Goal: Check status: Check status

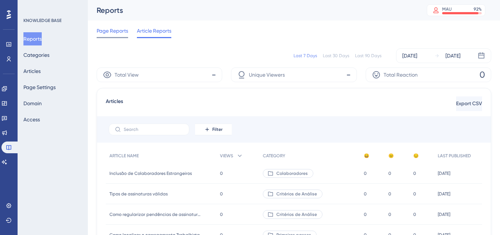
click at [110, 26] on span "Page Reports" at bounding box center [112, 30] width 31 height 9
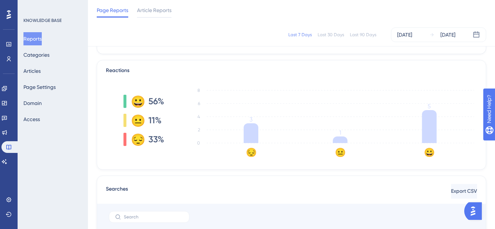
scroll to position [146, 0]
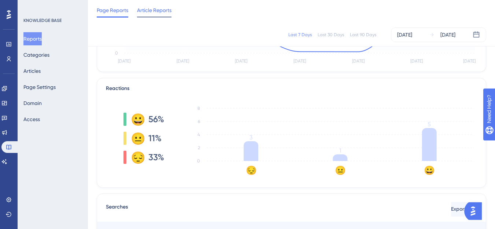
click at [165, 7] on span "Article Reports" at bounding box center [154, 10] width 34 height 9
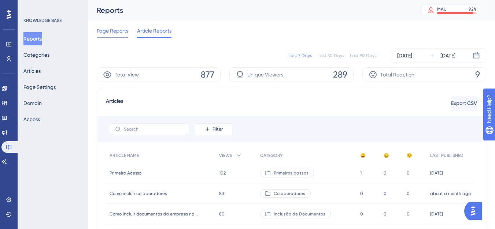
click at [118, 29] on span "Page Reports" at bounding box center [112, 30] width 31 height 9
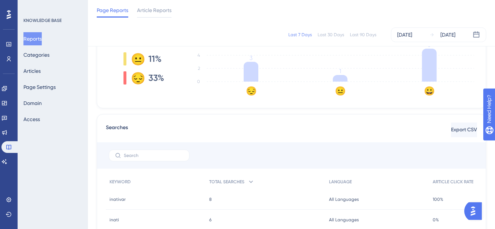
scroll to position [293, 0]
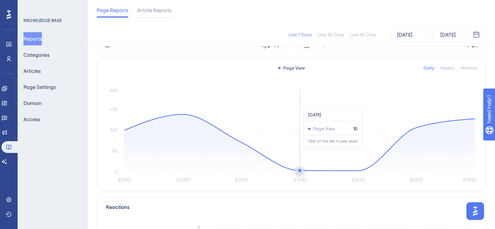
scroll to position [37, 0]
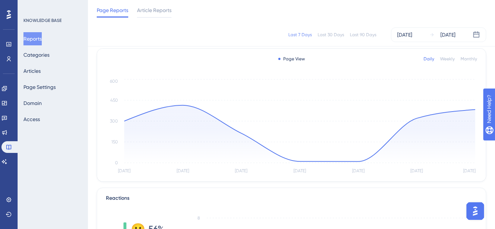
click at [372, 37] on div "Last 90 Days" at bounding box center [363, 35] width 26 height 6
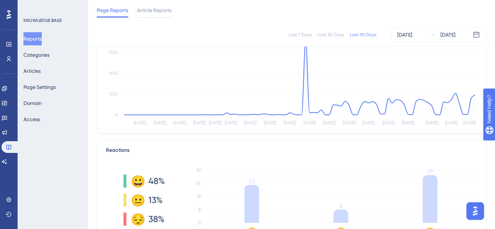
scroll to position [73, 0]
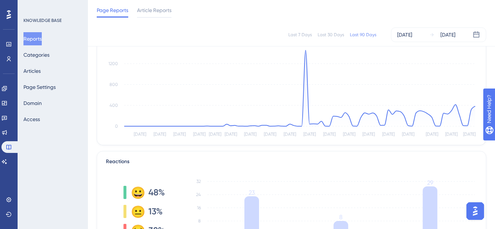
click at [335, 34] on div "Last 30 Days" at bounding box center [330, 35] width 26 height 6
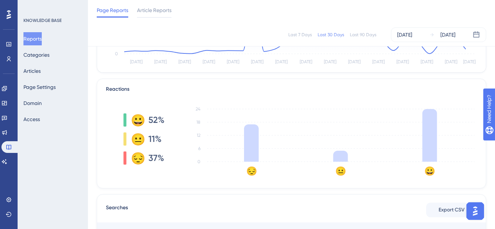
scroll to position [146, 0]
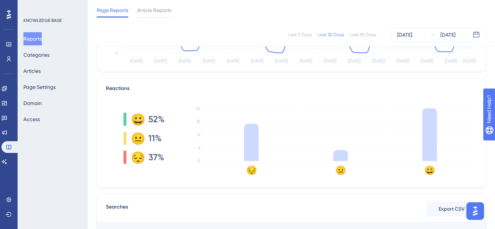
click at [356, 37] on div "Last 90 Days" at bounding box center [363, 35] width 26 height 6
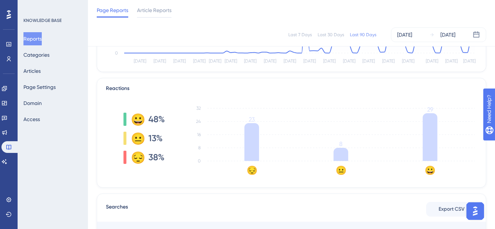
click at [300, 29] on div "Last 7 Days Last 30 Days Last 90 Days Jun 12 2025 Sep 09 2025" at bounding box center [291, 34] width 389 height 15
click at [299, 35] on div "Last 7 Days" at bounding box center [299, 35] width 23 height 6
